Goal: Transaction & Acquisition: Purchase product/service

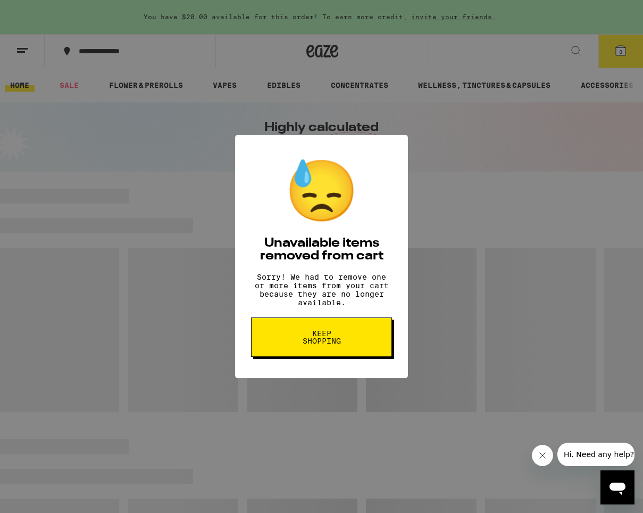
click at [335, 335] on button "Keep Shopping" at bounding box center [321, 336] width 141 height 39
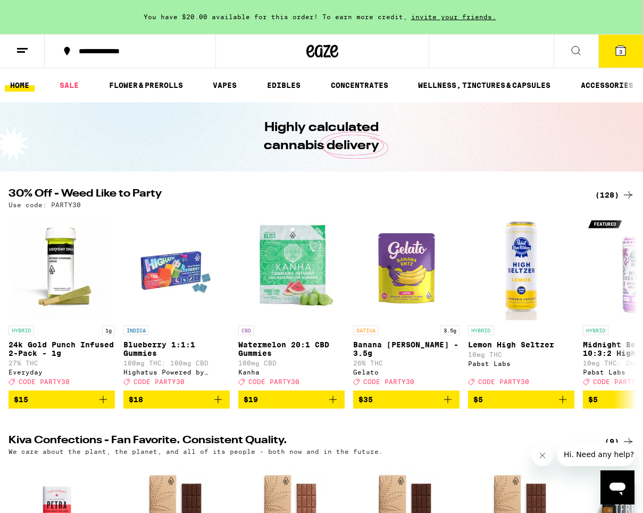
click at [619, 48] on icon at bounding box center [621, 51] width 10 height 10
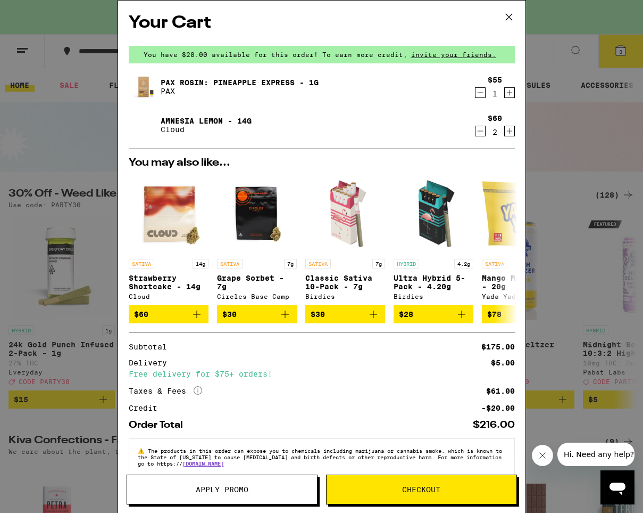
click at [482, 131] on icon "Decrement" at bounding box center [481, 131] width 10 height 13
click at [481, 95] on icon "Decrement" at bounding box center [481, 92] width 10 height 13
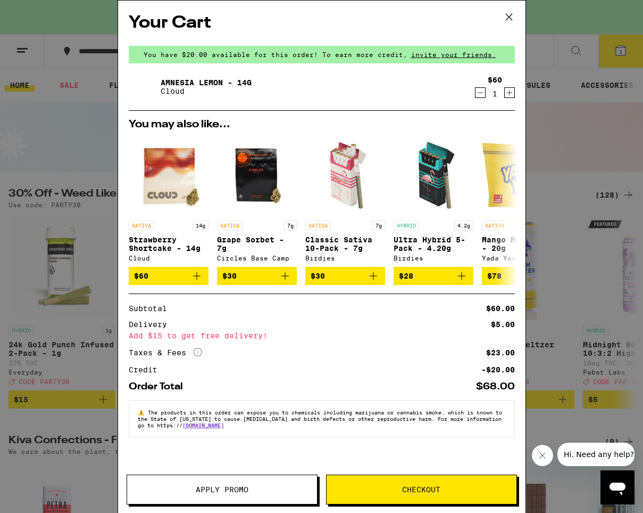
click at [508, 18] on icon at bounding box center [509, 17] width 6 height 6
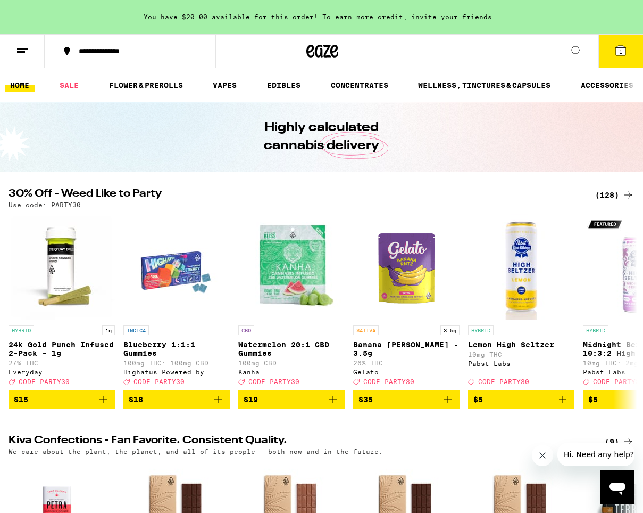
click at [622, 193] on icon at bounding box center [628, 194] width 13 height 13
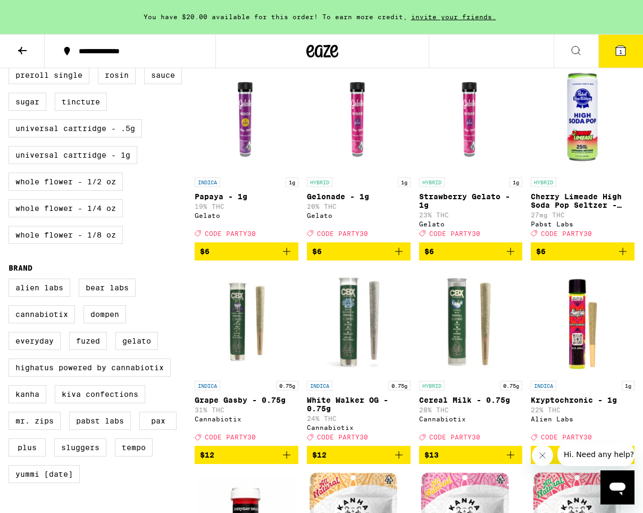
scroll to position [561, 0]
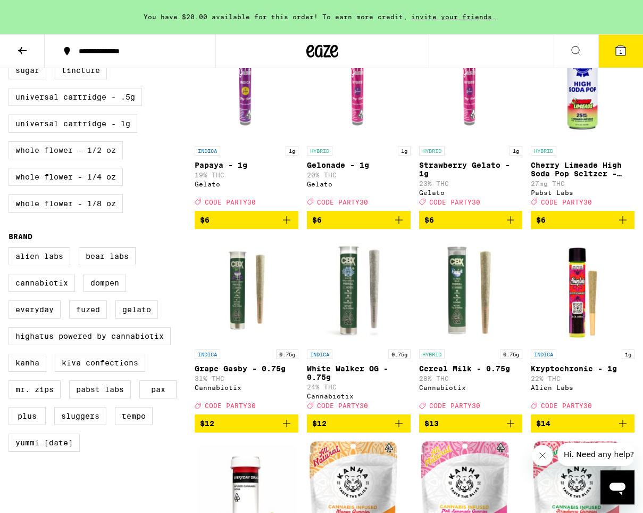
click at [102, 159] on label "Whole Flower - 1/2 oz" at bounding box center [66, 150] width 114 height 18
checkbox input "true"
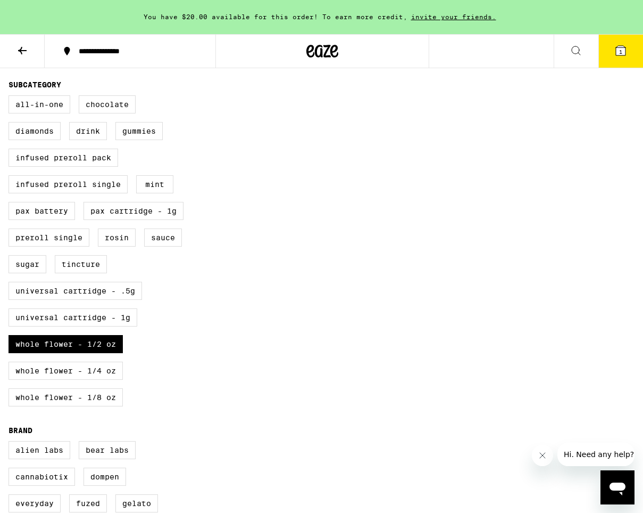
scroll to position [423, 0]
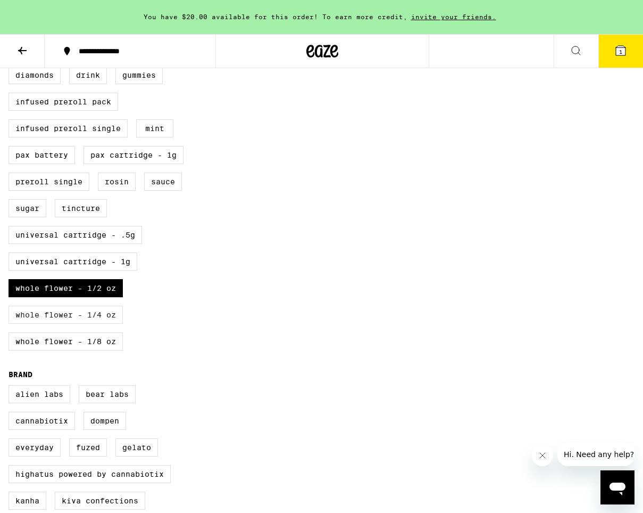
click at [89, 324] on label "Whole Flower - 1/4 oz" at bounding box center [66, 314] width 114 height 18
click at [11, 42] on input "Whole Flower - 1/4 oz" at bounding box center [11, 41] width 1 height 1
checkbox input "true"
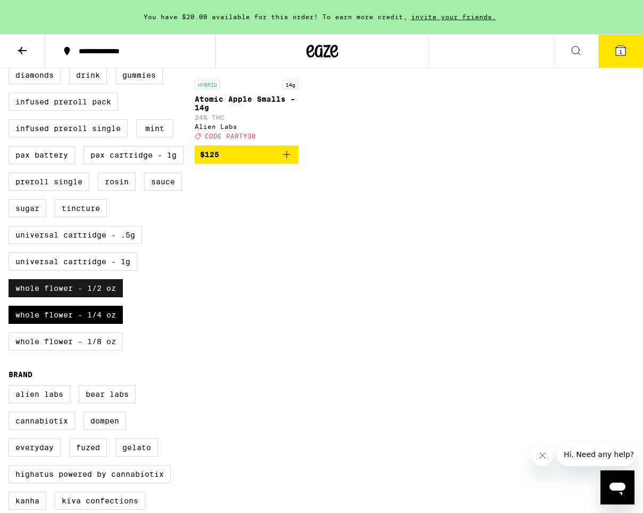
click at [99, 297] on label "Whole Flower - 1/2 oz" at bounding box center [66, 288] width 114 height 18
click at [11, 42] on input "Whole Flower - 1/2 oz" at bounding box center [11, 41] width 1 height 1
checkbox input "false"
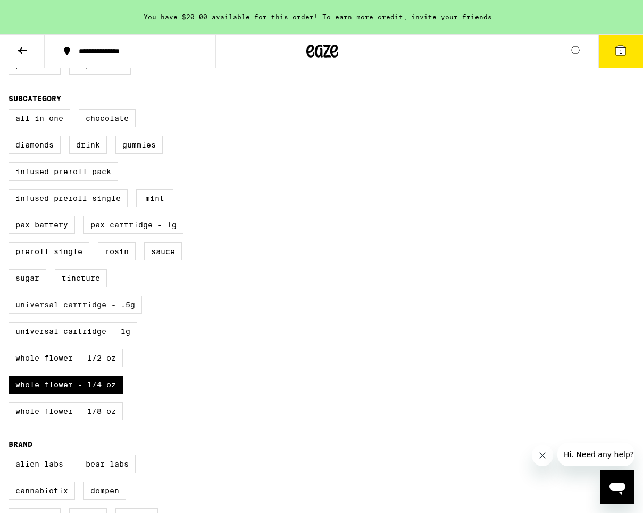
scroll to position [368, 0]
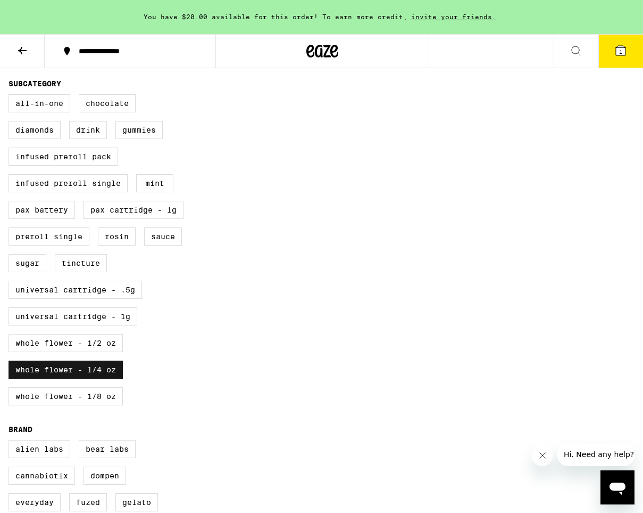
click at [40, 378] on label "Whole Flower - 1/4 oz" at bounding box center [66, 369] width 114 height 18
click at [11, 96] on input "Whole Flower - 1/4 oz" at bounding box center [11, 96] width 1 height 1
checkbox input "false"
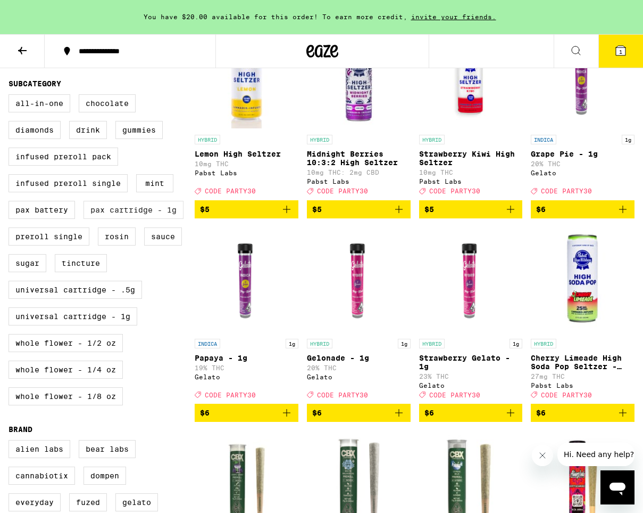
click at [109, 219] on label "PAX Cartridge - 1g" at bounding box center [134, 210] width 100 height 18
click at [11, 96] on input "PAX Cartridge - 1g" at bounding box center [11, 96] width 1 height 1
checkbox input "true"
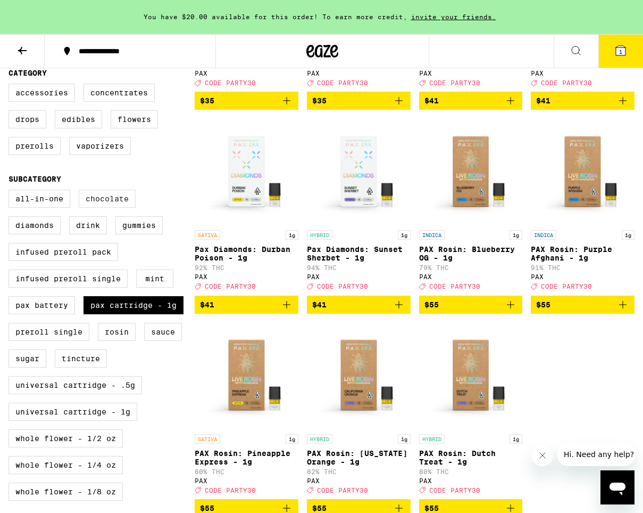
scroll to position [262, 0]
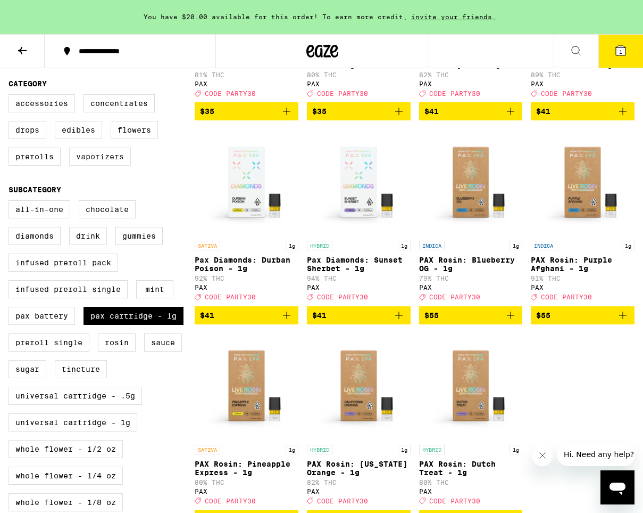
click at [103, 166] on label "Vaporizers" at bounding box center [100, 156] width 62 height 18
click at [11, 96] on input "Vaporizers" at bounding box center [11, 96] width 1 height 1
checkbox input "true"
click at [133, 325] on label "PAX Cartridge - 1g" at bounding box center [134, 316] width 100 height 18
click at [11, 202] on input "PAX Cartridge - 1g" at bounding box center [11, 202] width 1 height 1
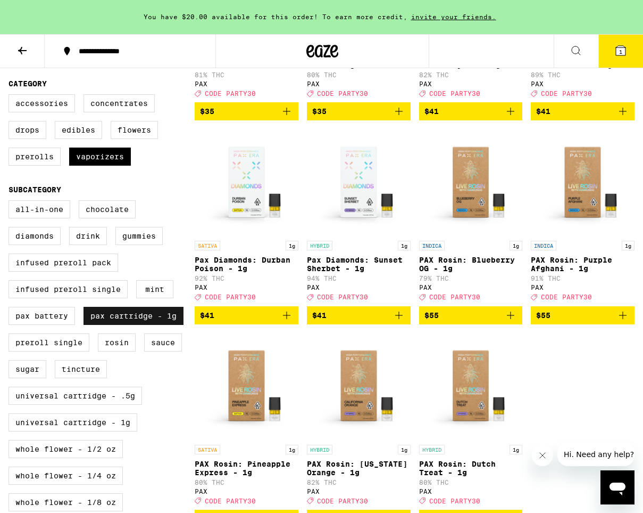
checkbox input "false"
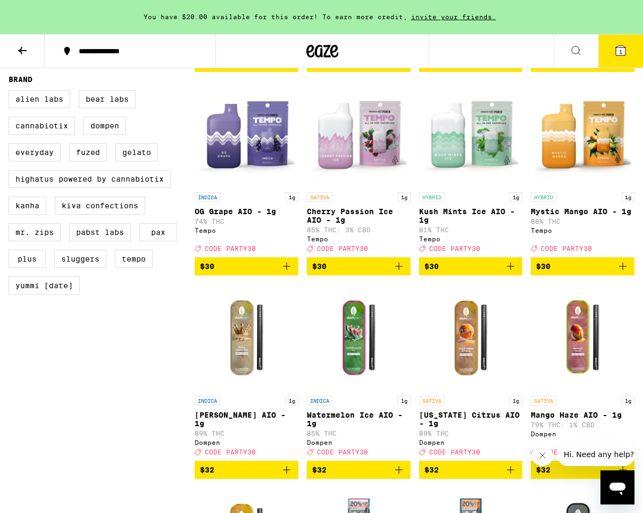
scroll to position [630, 0]
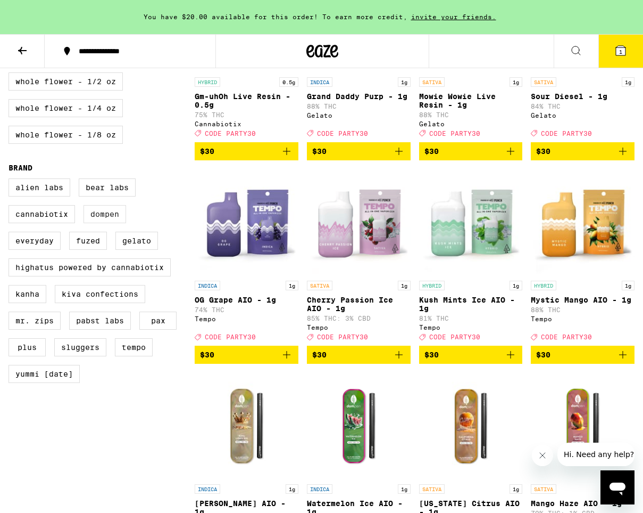
click at [104, 223] on label "Dompen" at bounding box center [105, 214] width 43 height 18
click at [11, 180] on input "Dompen" at bounding box center [11, 180] width 1 height 1
checkbox input "true"
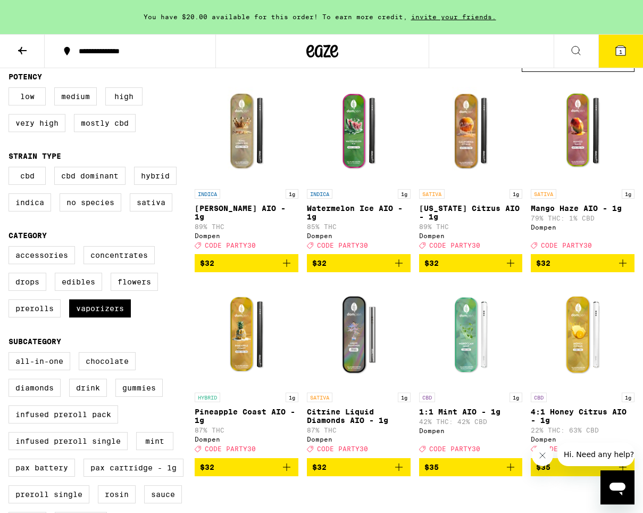
scroll to position [111, 0]
click at [357, 371] on img "Open page for Citrine Liquid Diamonds AIO - 1g from Dompen" at bounding box center [359, 333] width 104 height 106
click at [241, 171] on img "Open page for King Louis XIII AIO - 1g from Dompen" at bounding box center [247, 130] width 104 height 106
click at [288, 269] on icon "Add to bag" at bounding box center [286, 263] width 13 height 13
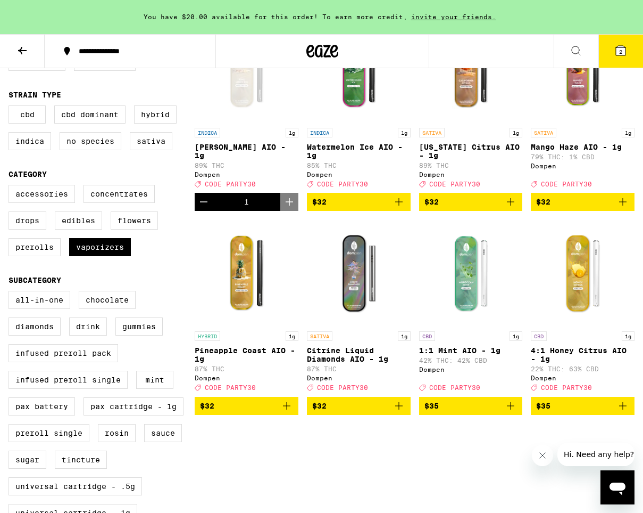
scroll to position [168, 0]
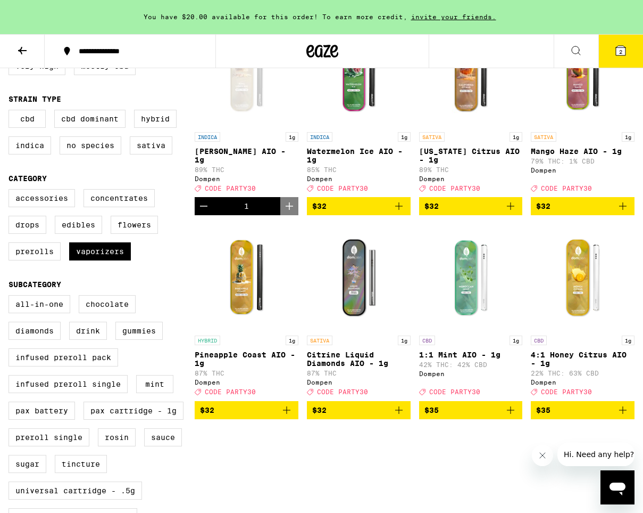
click at [401, 414] on icon "Add to bag" at bounding box center [398, 409] width 7 height 7
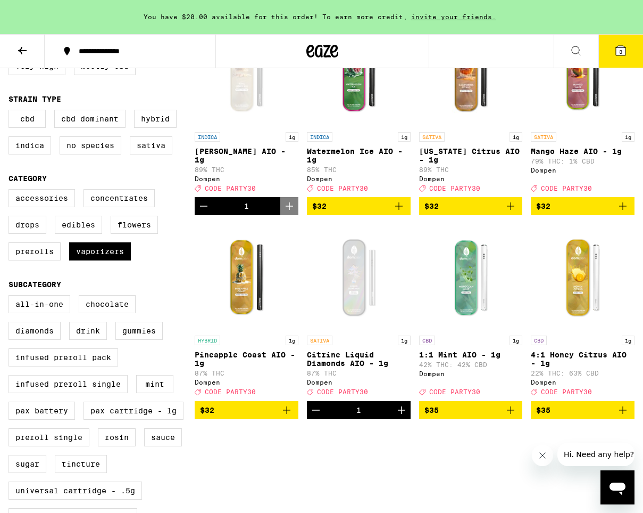
click at [623, 52] on span "3" at bounding box center [620, 51] width 3 height 6
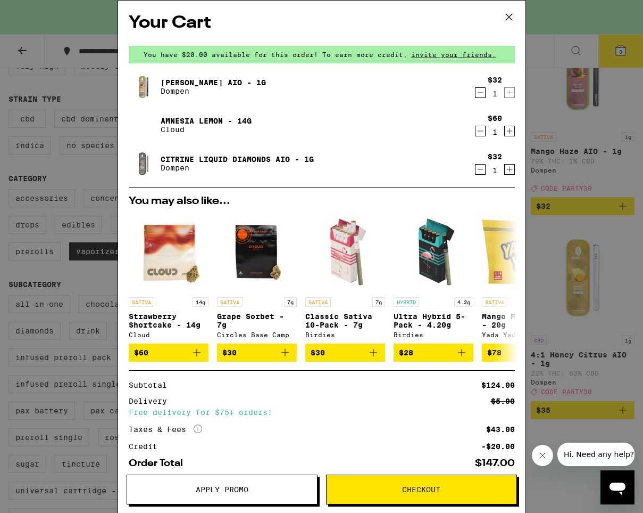
click at [509, 15] on icon at bounding box center [509, 17] width 16 height 16
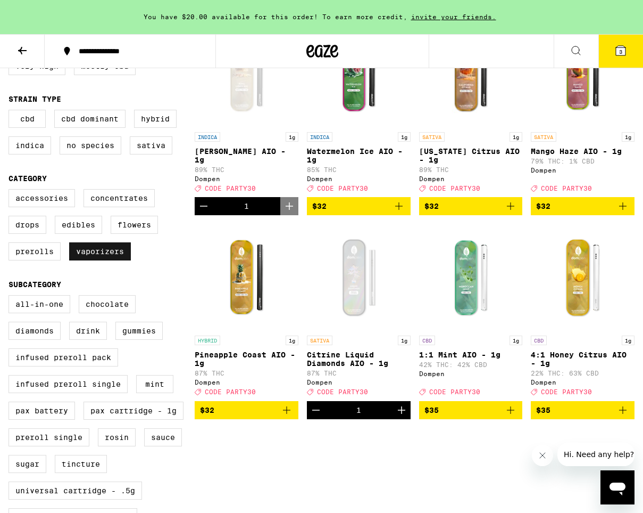
click at [98, 260] on label "Vaporizers" at bounding box center [100, 251] width 62 height 18
click at [11, 191] on input "Vaporizers" at bounding box center [11, 191] width 1 height 1
checkbox input "false"
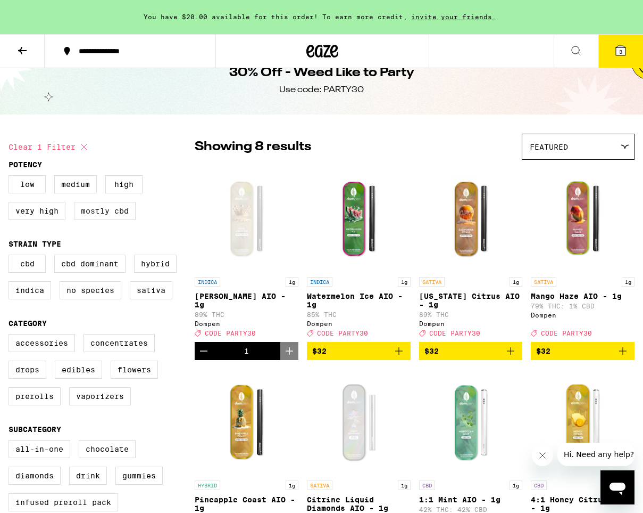
scroll to position [22, 0]
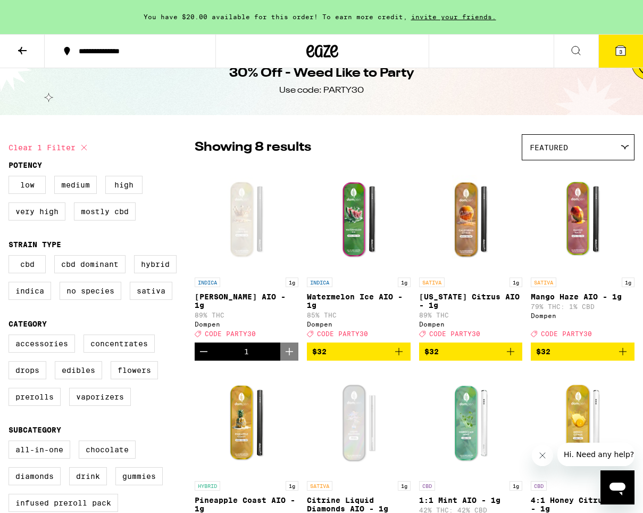
click at [85, 149] on icon at bounding box center [84, 147] width 13 height 13
checkbox input "false"
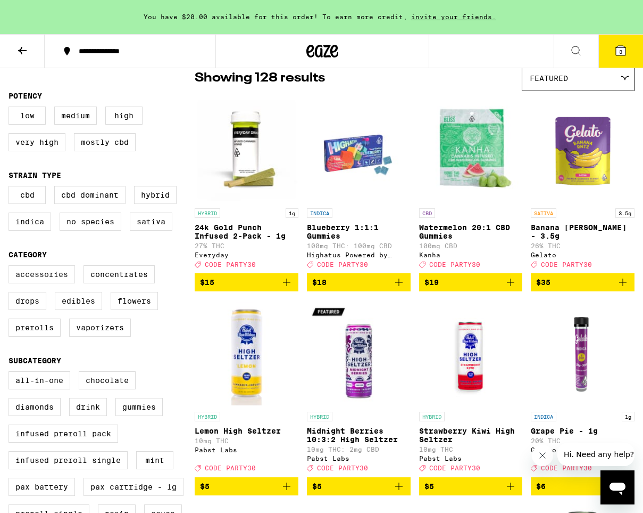
scroll to position [95, 0]
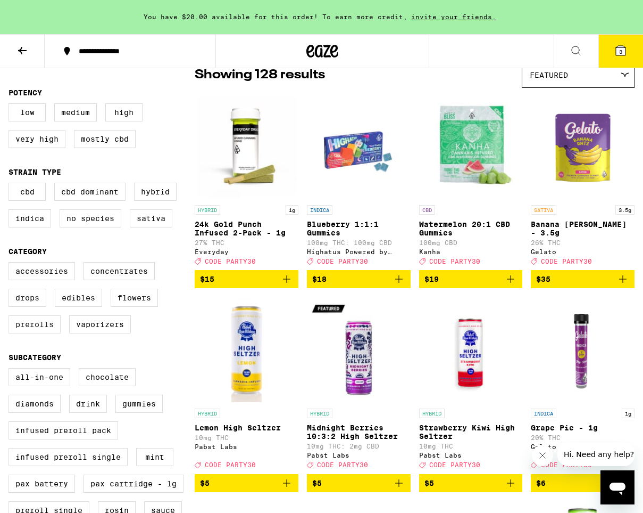
click at [42, 333] on label "Prerolls" at bounding box center [35, 324] width 52 height 18
click at [11, 264] on input "Prerolls" at bounding box center [11, 263] width 1 height 1
checkbox input "true"
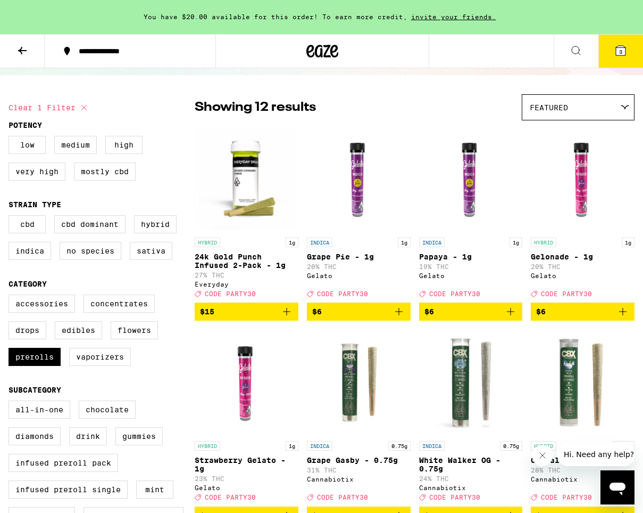
scroll to position [53, 0]
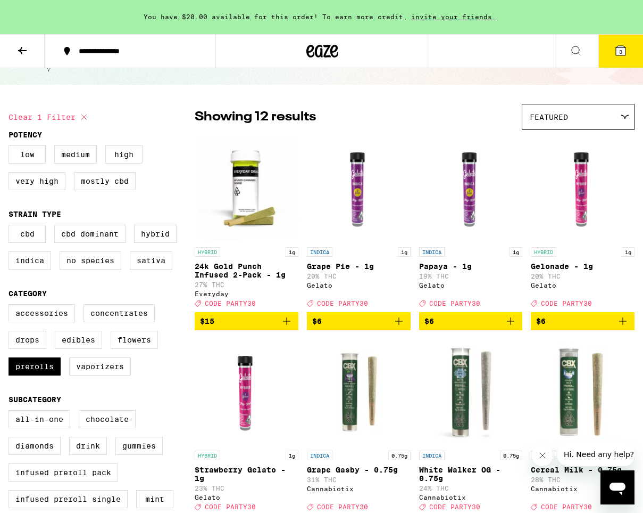
click at [287, 327] on icon "Add to bag" at bounding box center [286, 321] width 13 height 13
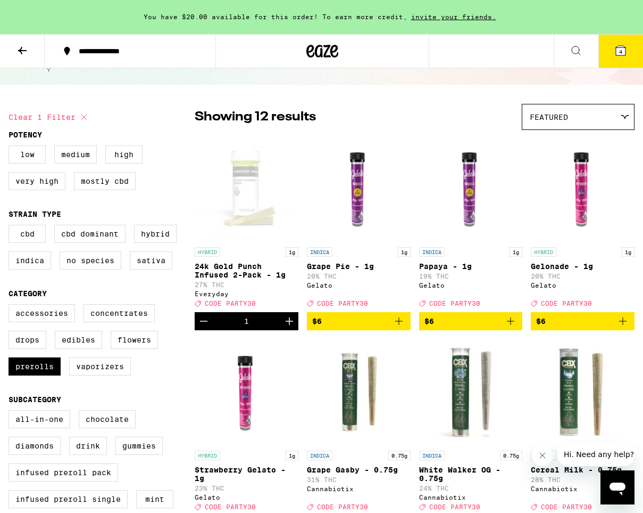
click at [620, 56] on icon at bounding box center [621, 50] width 13 height 13
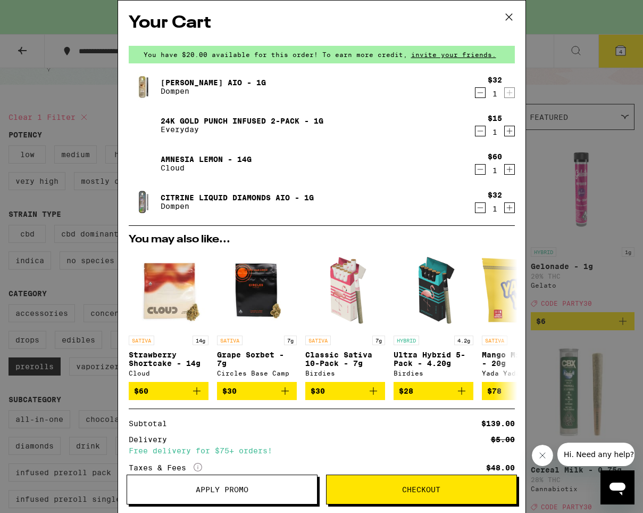
click at [222, 484] on button "Apply Promo" at bounding box center [222, 489] width 191 height 30
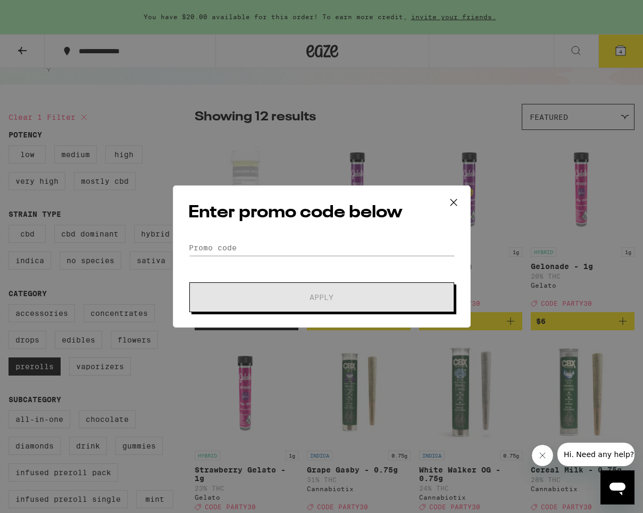
click at [257, 236] on div "Enter promo code below Promo Code Apply" at bounding box center [322, 256] width 298 height 142
click at [205, 249] on input "Promo Code" at bounding box center [321, 247] width 267 height 16
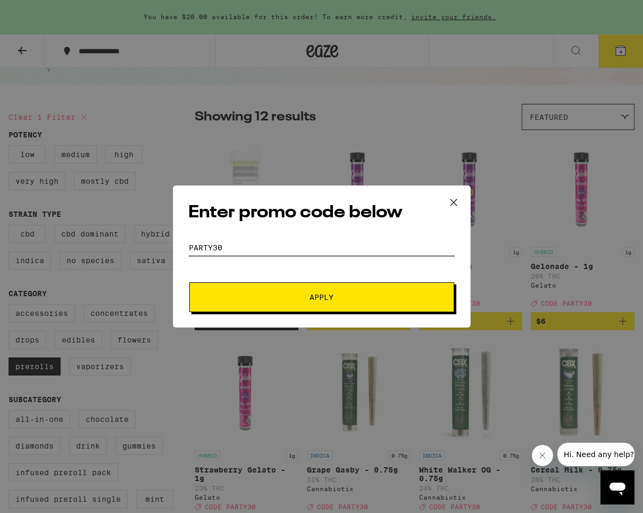
type input "PARTY30"
click at [226, 296] on span "Apply" at bounding box center [322, 296] width 192 height 7
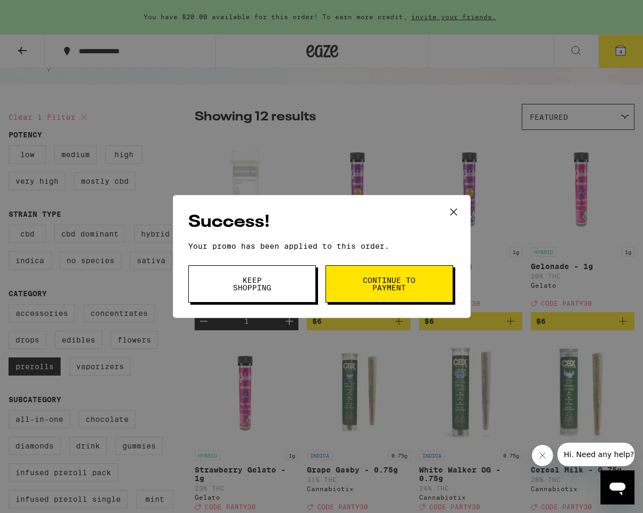
click at [359, 283] on button "Continue to payment" at bounding box center [390, 283] width 128 height 37
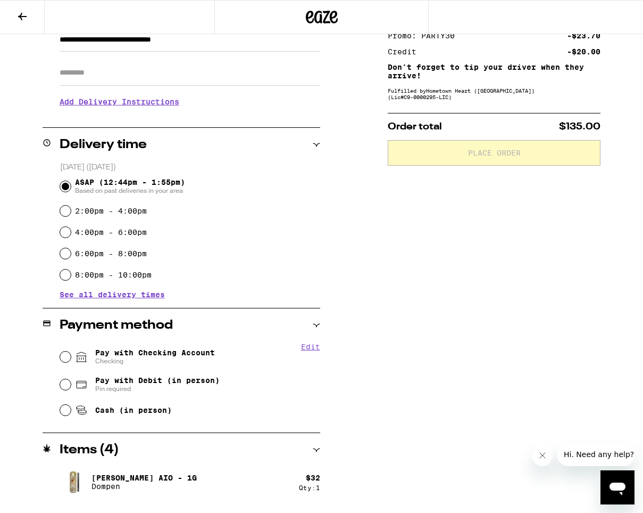
scroll to position [121, 0]
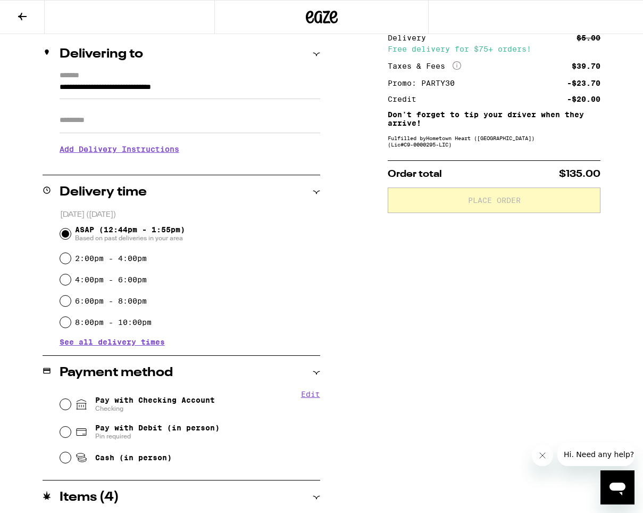
click at [63, 408] on input "Pay with Checking Account Checking" at bounding box center [65, 404] width 11 height 11
radio input "true"
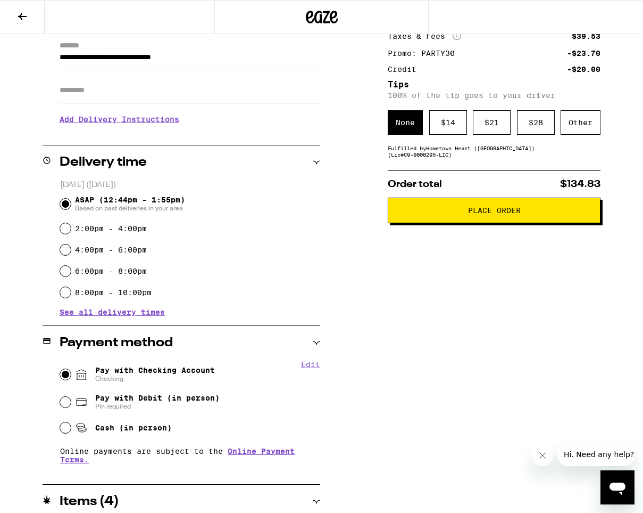
scroll to position [95, 0]
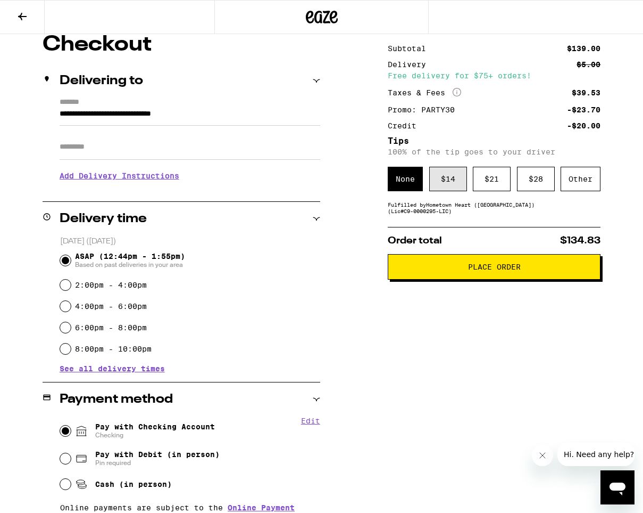
click at [437, 185] on div "$ 14" at bounding box center [448, 179] width 38 height 24
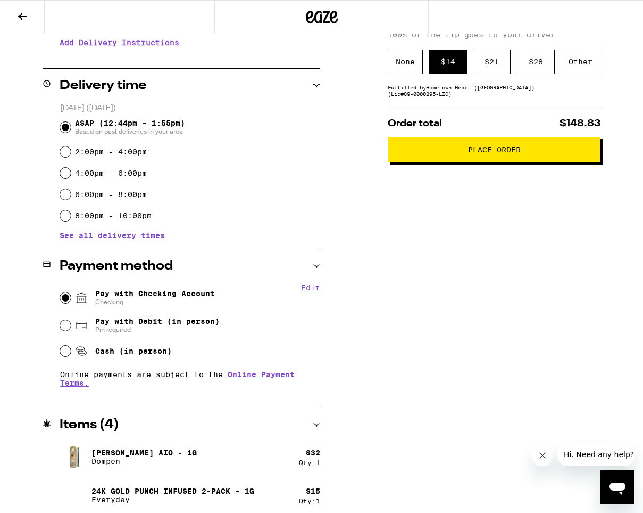
scroll to position [210, 0]
